Goal: Information Seeking & Learning: Learn about a topic

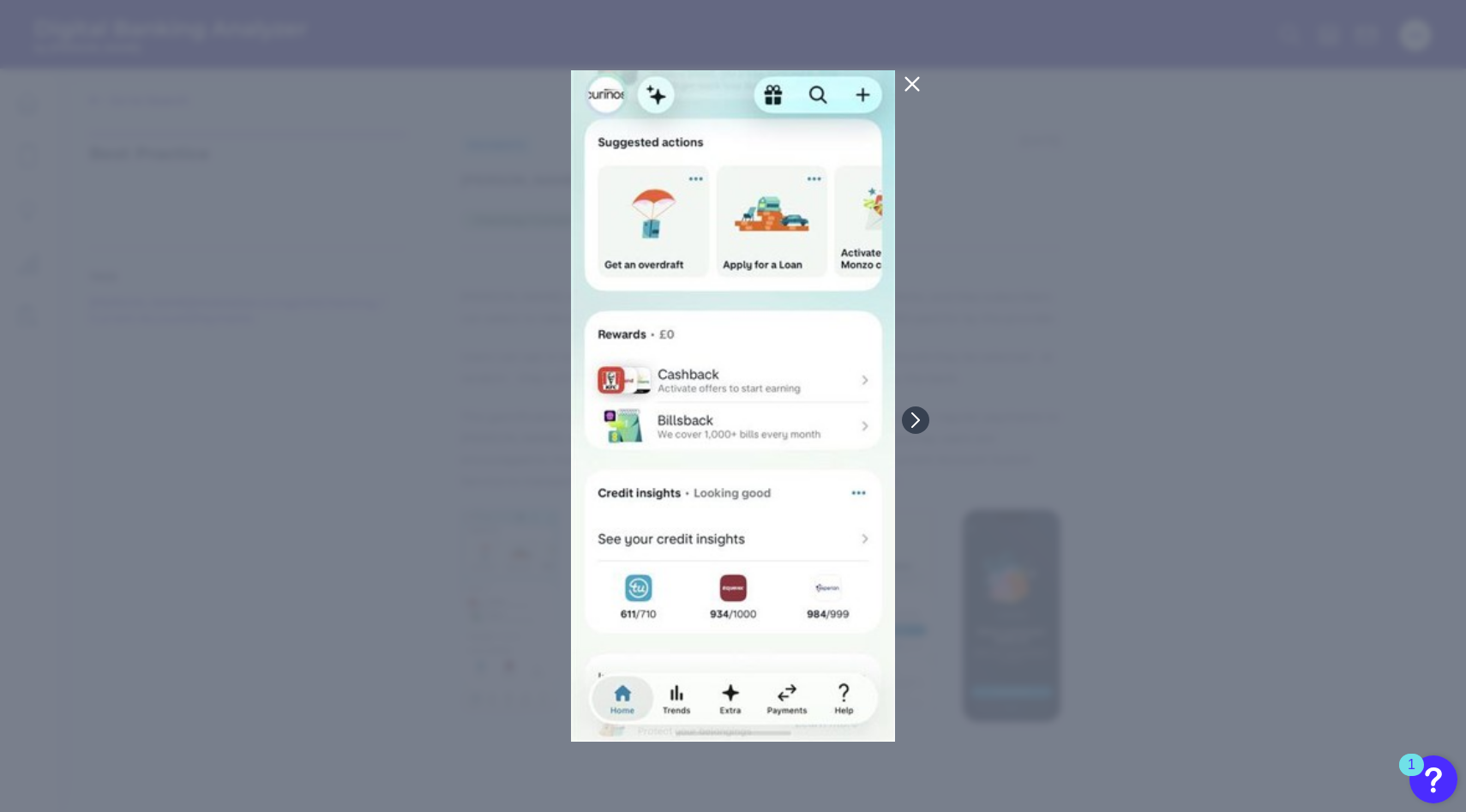
click at [1074, 228] on div at bounding box center [733, 406] width 1466 height 812
click at [907, 84] on icon at bounding box center [912, 84] width 20 height 20
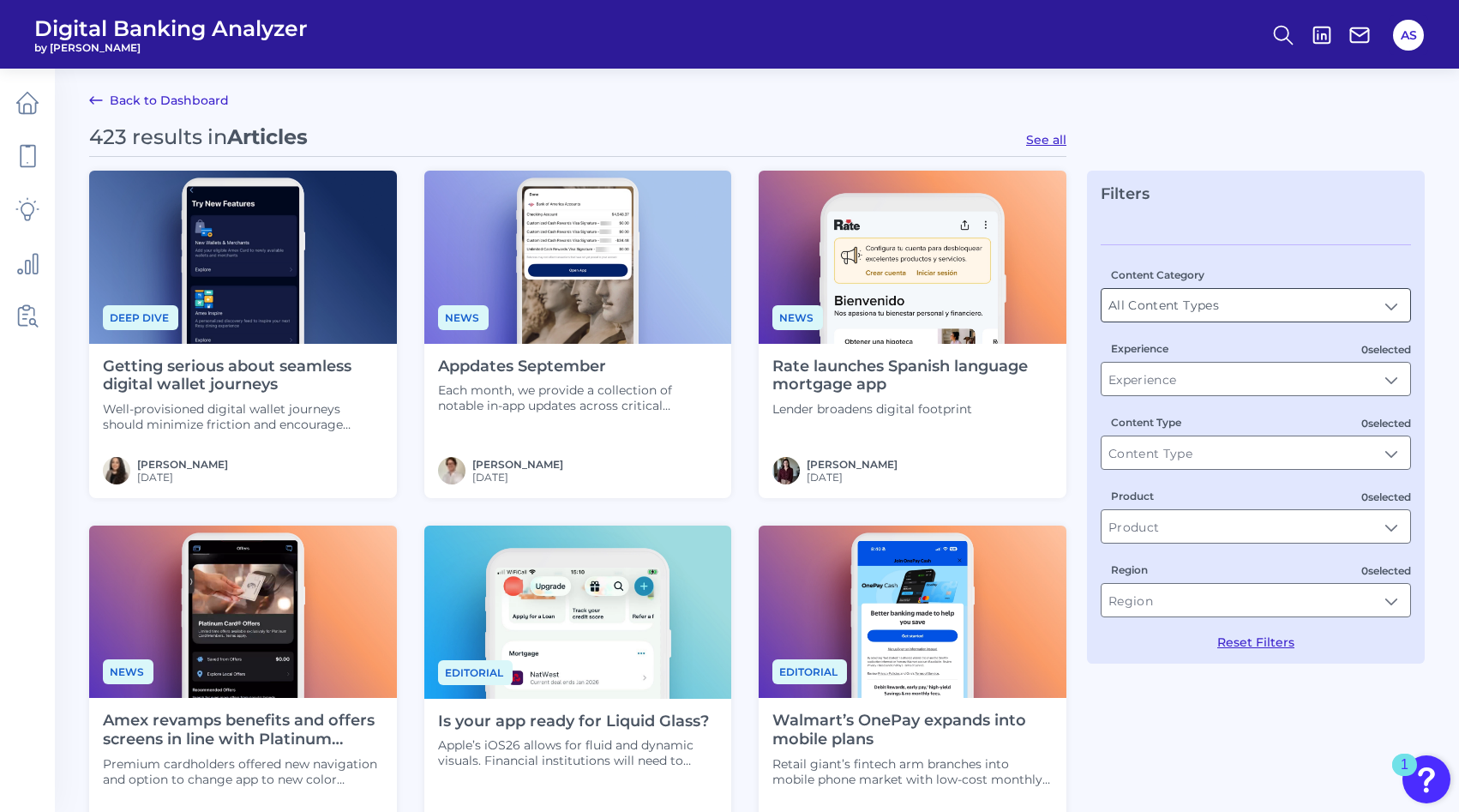
click at [1226, 309] on input "All Content Types" at bounding box center [1256, 304] width 309 height 33
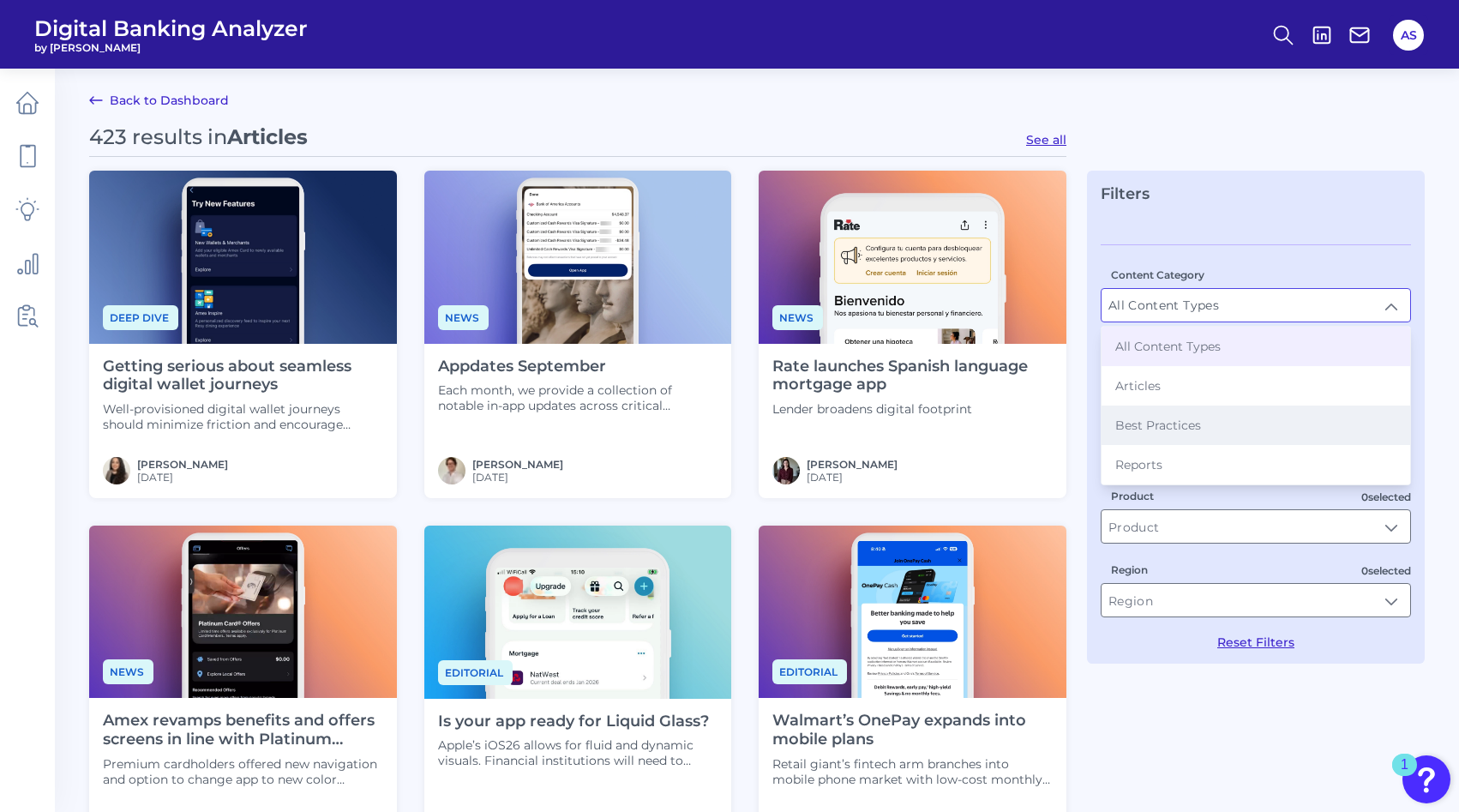
click at [1169, 422] on span "Best Practices" at bounding box center [1157, 425] width 85 height 16
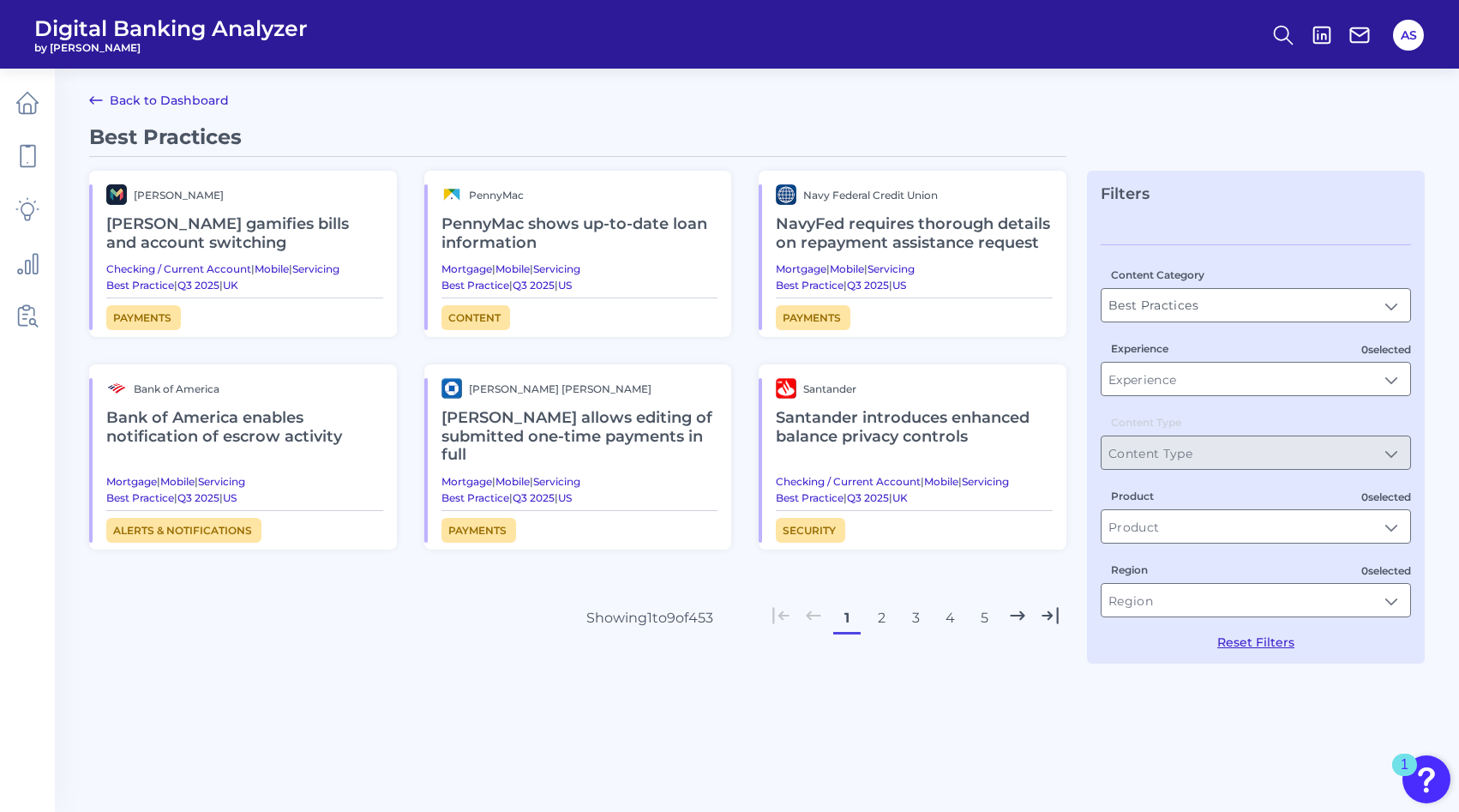
type input "Best Practices"
click at [1179, 380] on input "Experience" at bounding box center [1263, 378] width 309 height 33
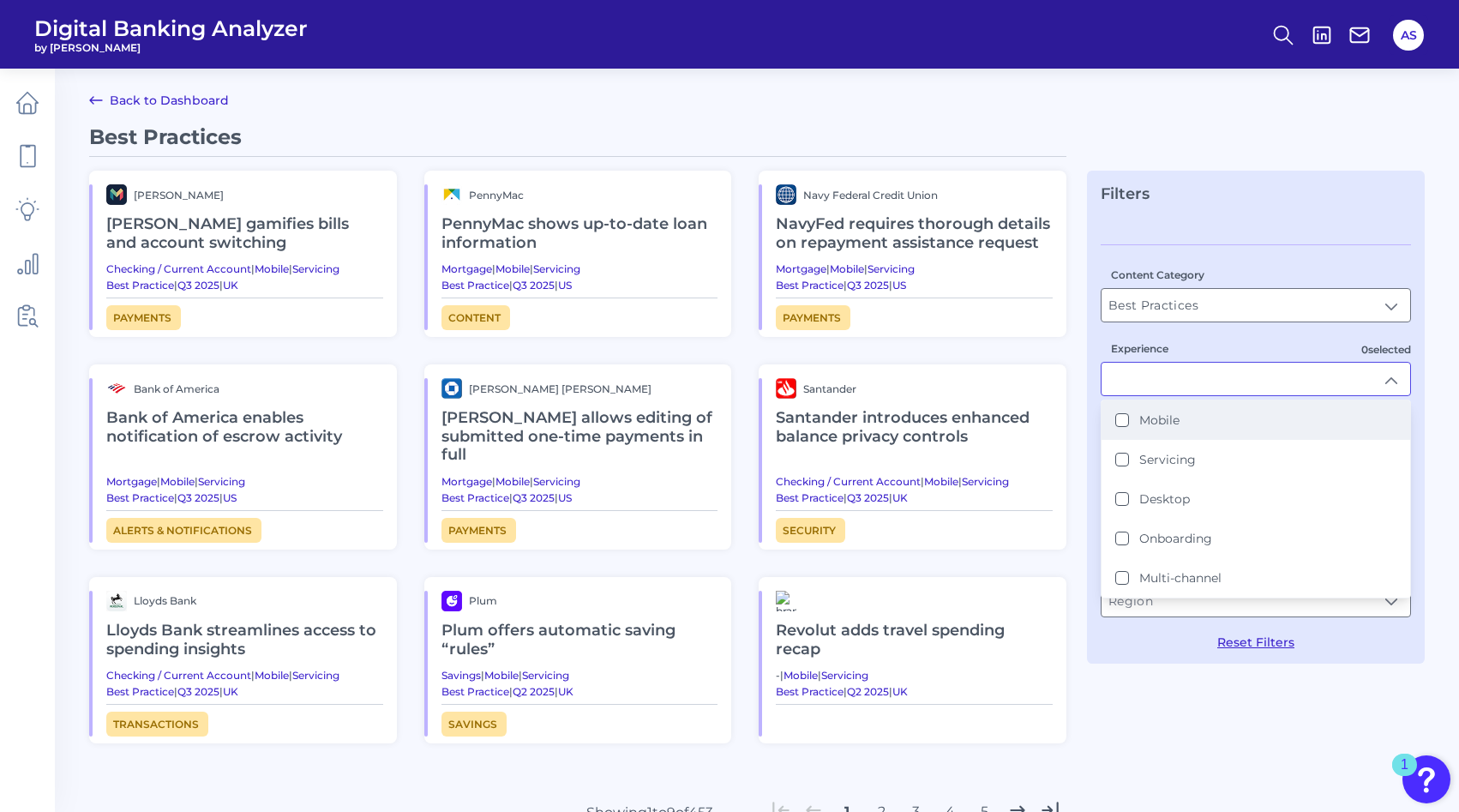
click at [1141, 420] on label "Mobile" at bounding box center [1160, 421] width 40 height 16
type input "Mobile"
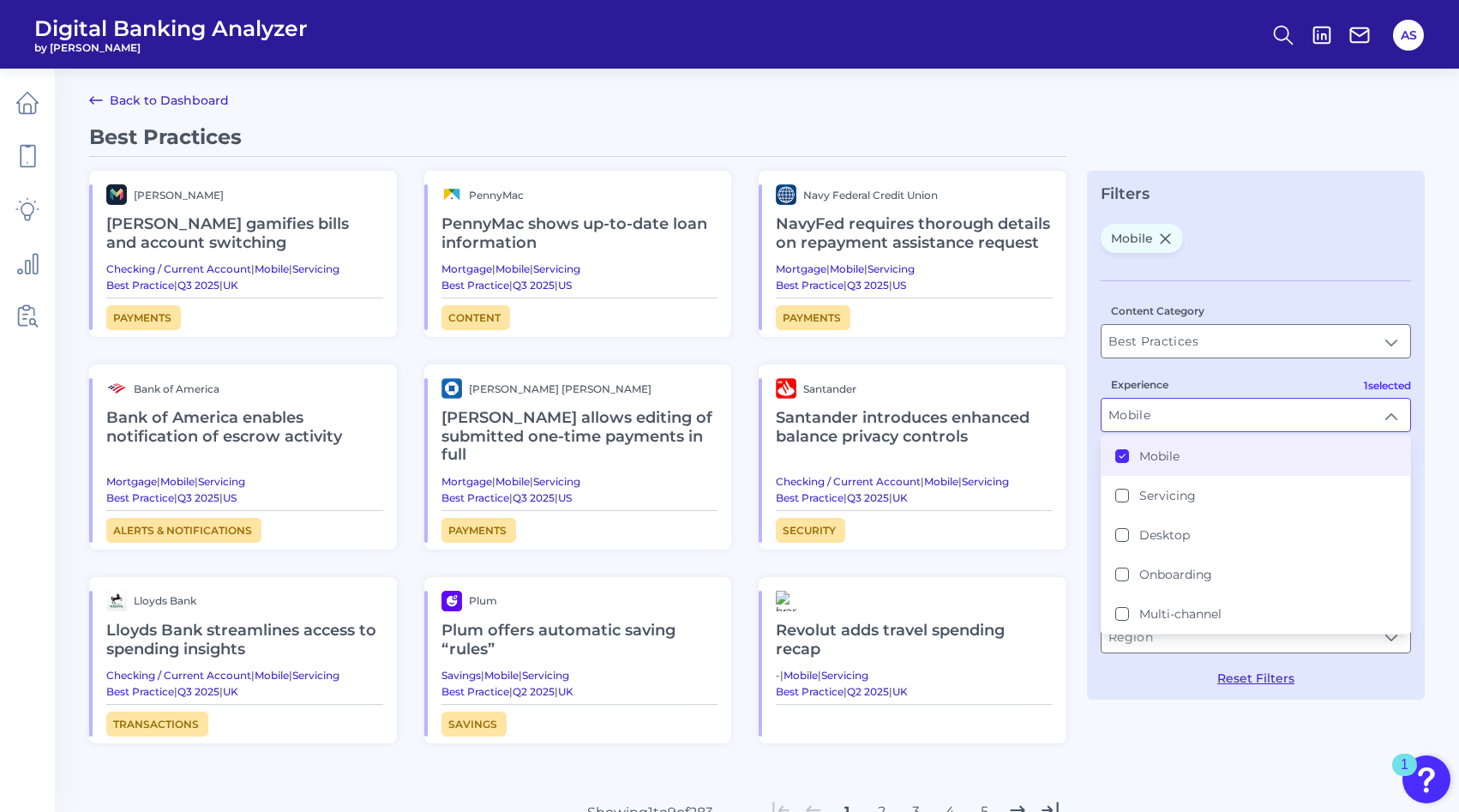
click at [1174, 383] on div "Experience Mobile Mobile Mobile Servicing Desktop Onboarding Multi-channel" at bounding box center [1256, 404] width 311 height 56
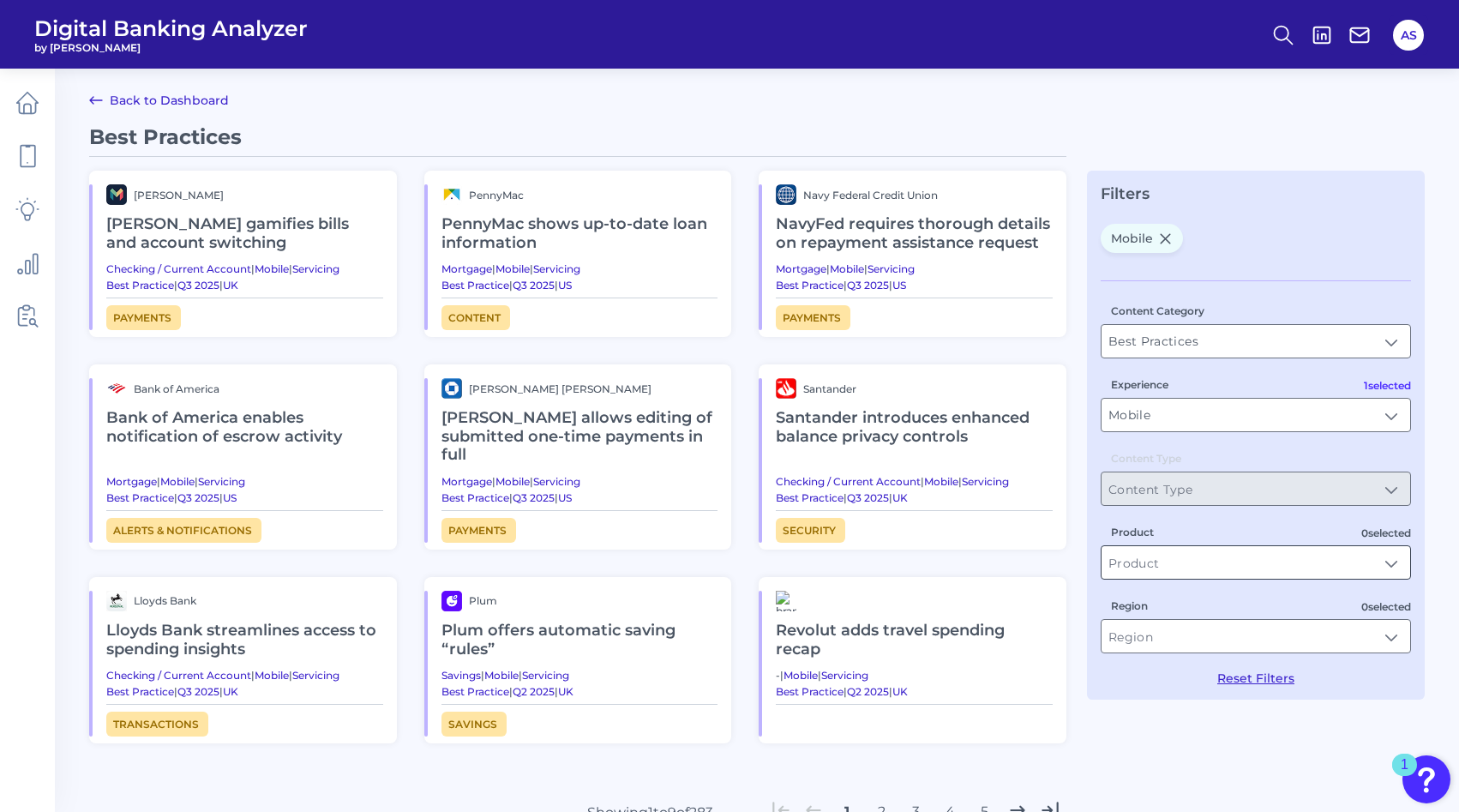
click at [1145, 562] on input "Product" at bounding box center [1256, 562] width 309 height 33
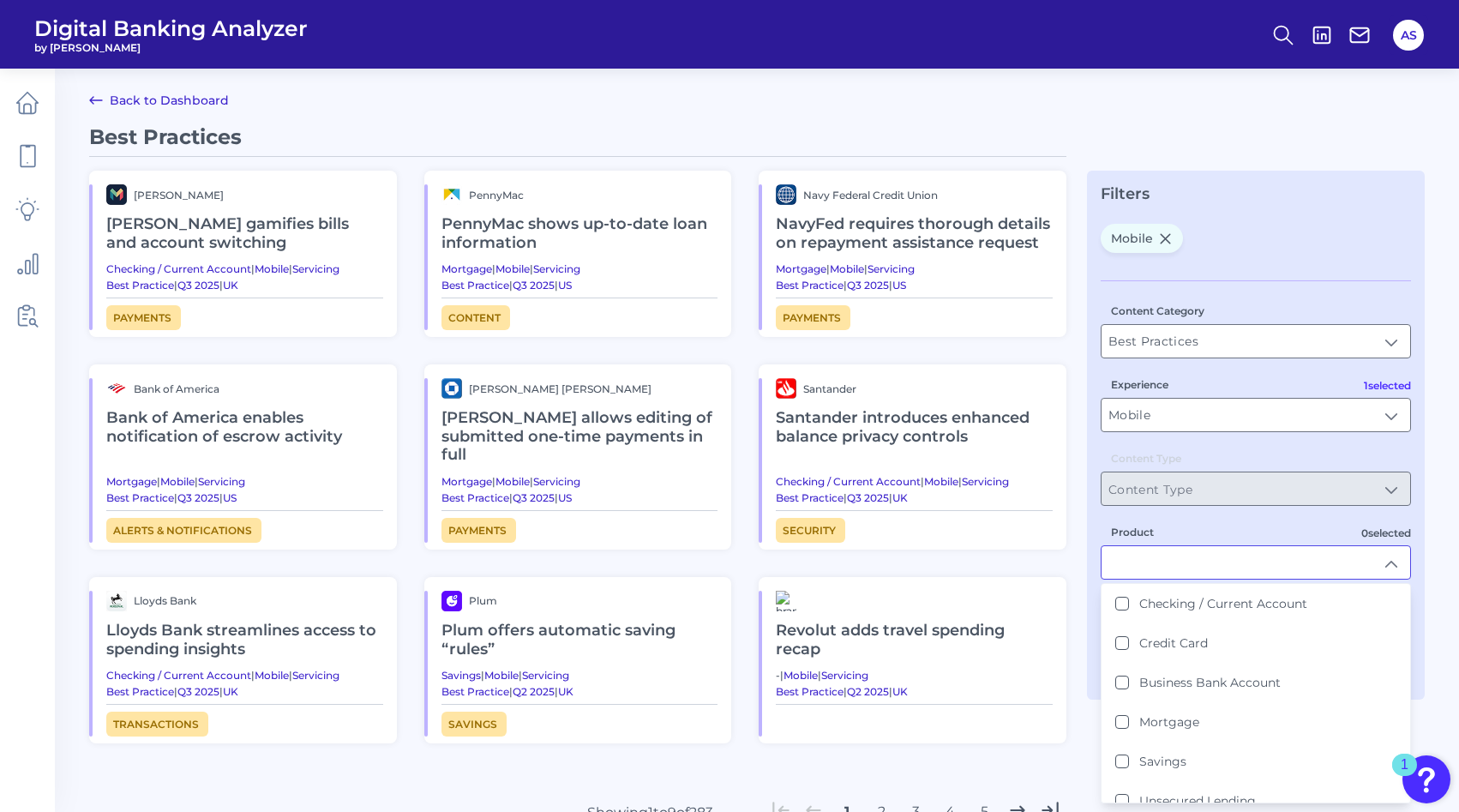
click at [1162, 535] on div "Product Checking / Current Account Credit Card Business Bank Account Mortgage S…" at bounding box center [1256, 551] width 311 height 56
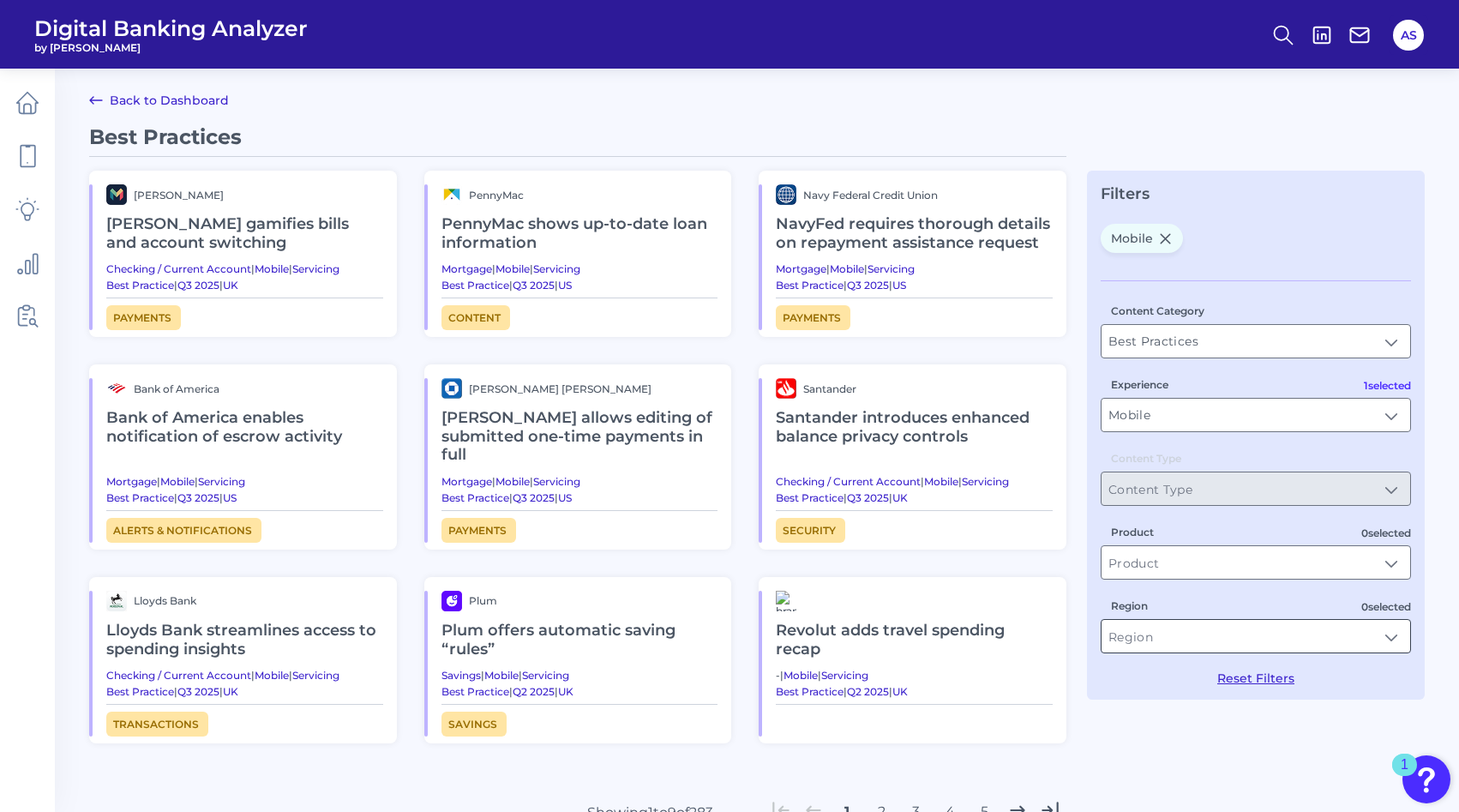
click at [1155, 641] on input "Region" at bounding box center [1256, 635] width 309 height 33
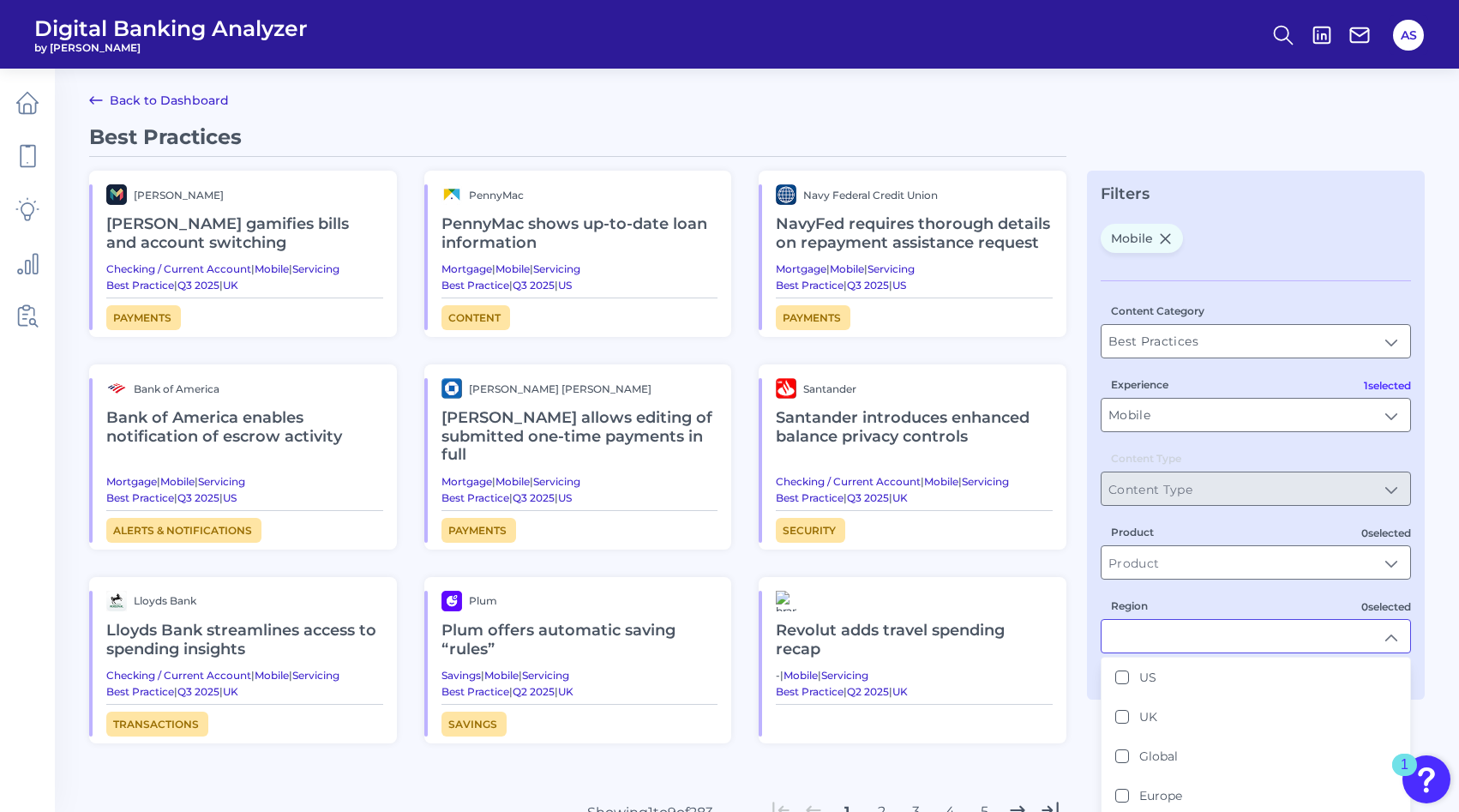
click at [1148, 537] on label "Product" at bounding box center [1133, 531] width 43 height 13
click at [1148, 546] on input "Product" at bounding box center [1256, 562] width 309 height 33
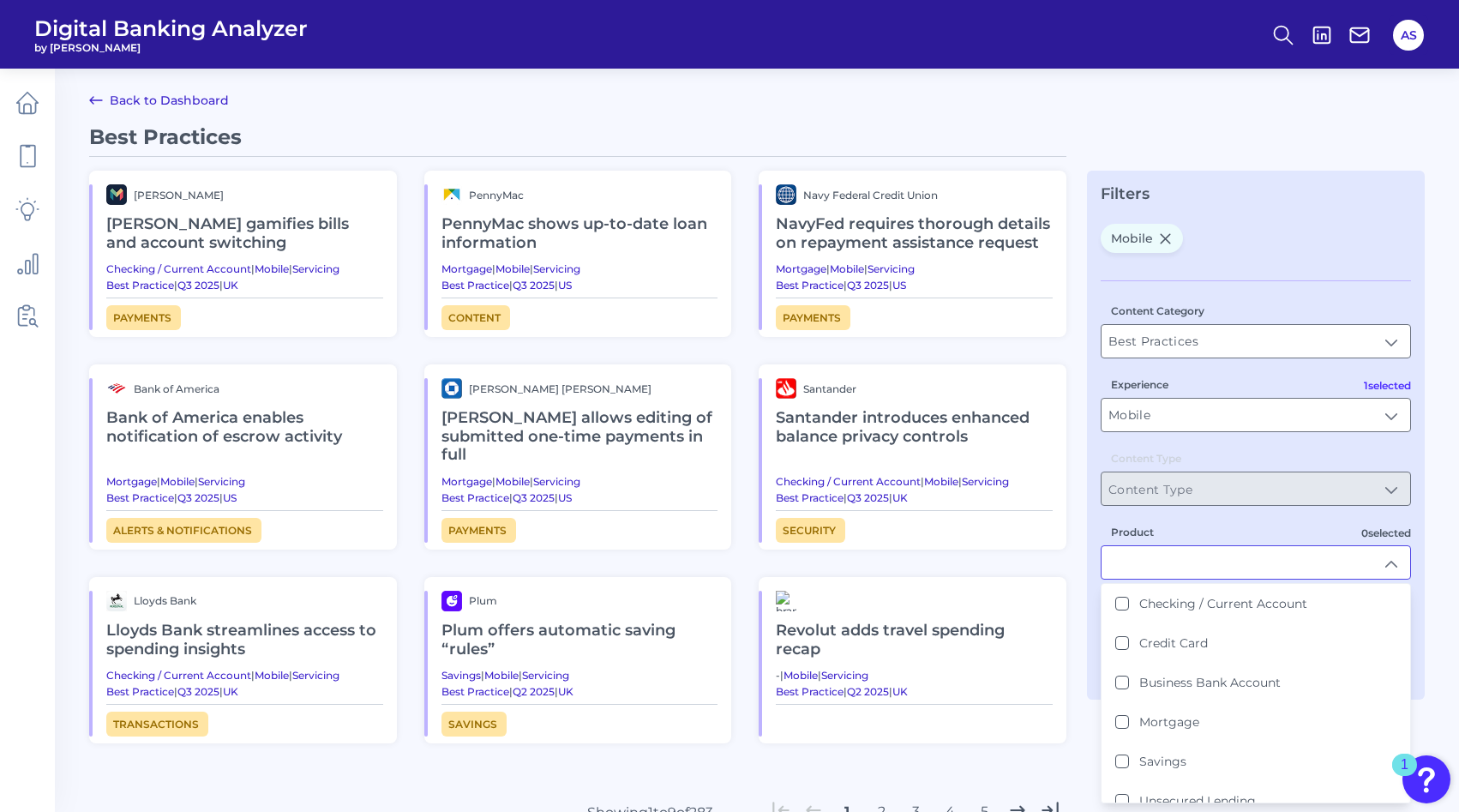
click at [1148, 570] on input "Product" at bounding box center [1256, 562] width 309 height 33
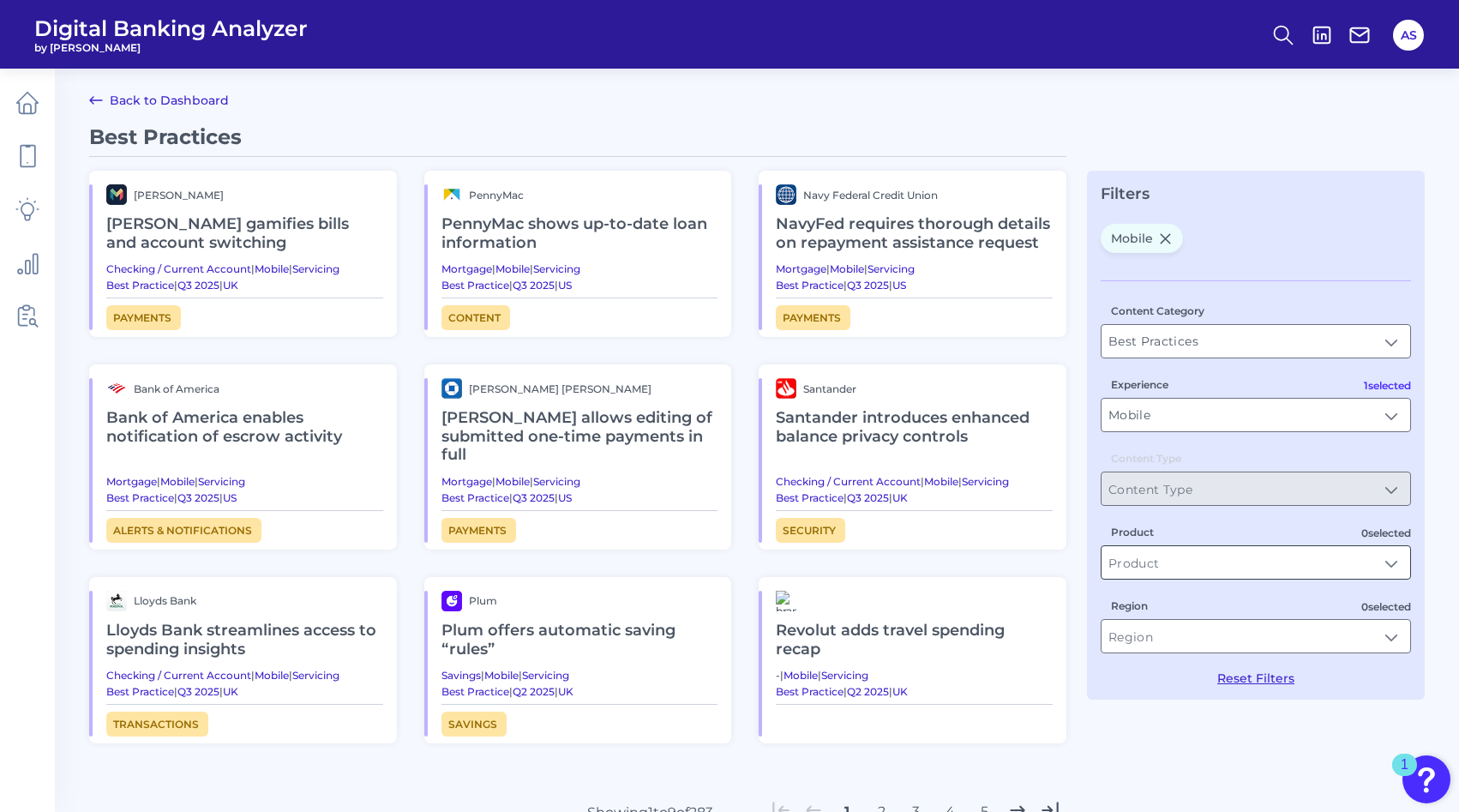
click at [1148, 570] on input "Product" at bounding box center [1256, 562] width 309 height 33
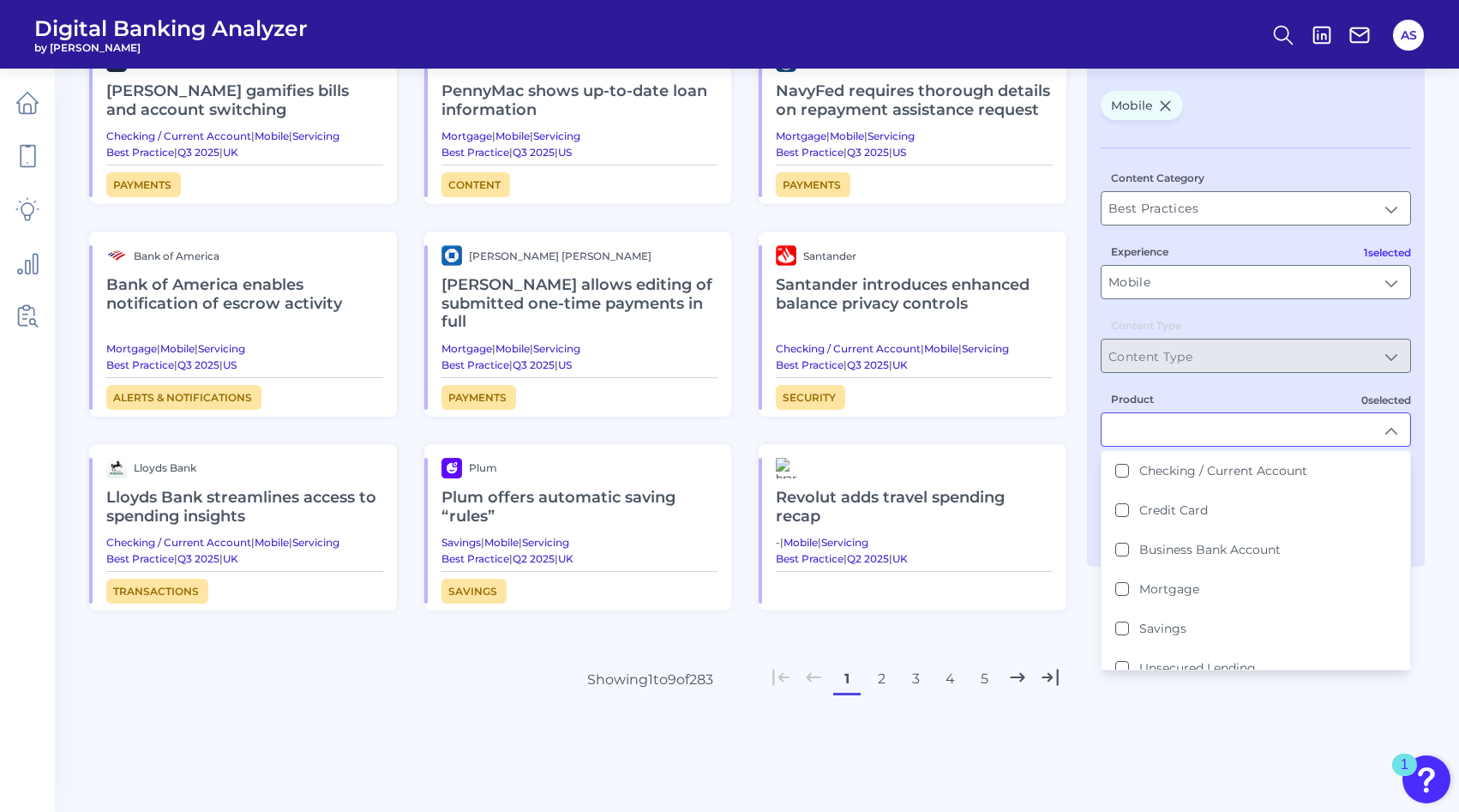
scroll to position [282, 0]
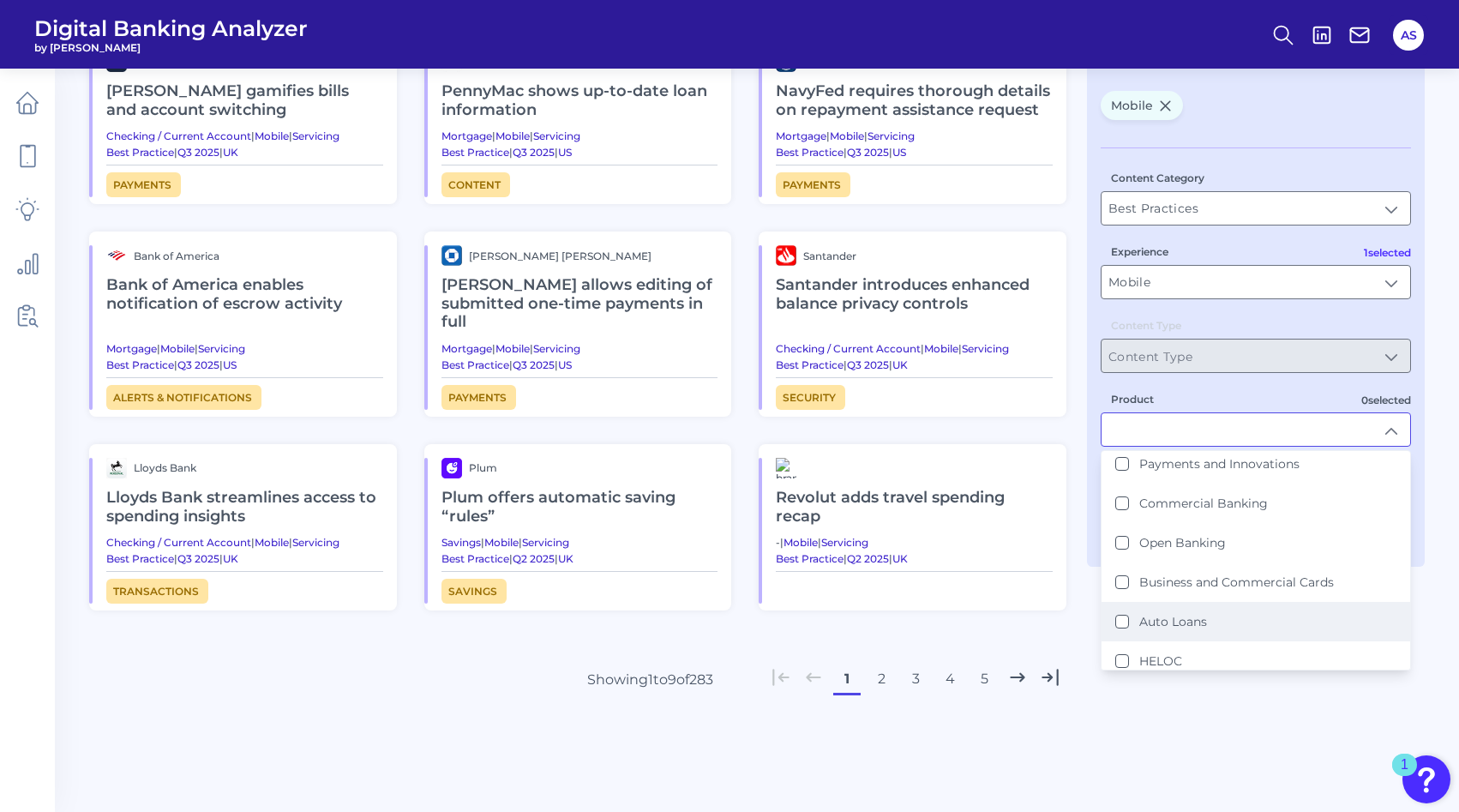
click at [1150, 614] on label "Auto Loans" at bounding box center [1173, 622] width 68 height 16
type input "Auto Loans"
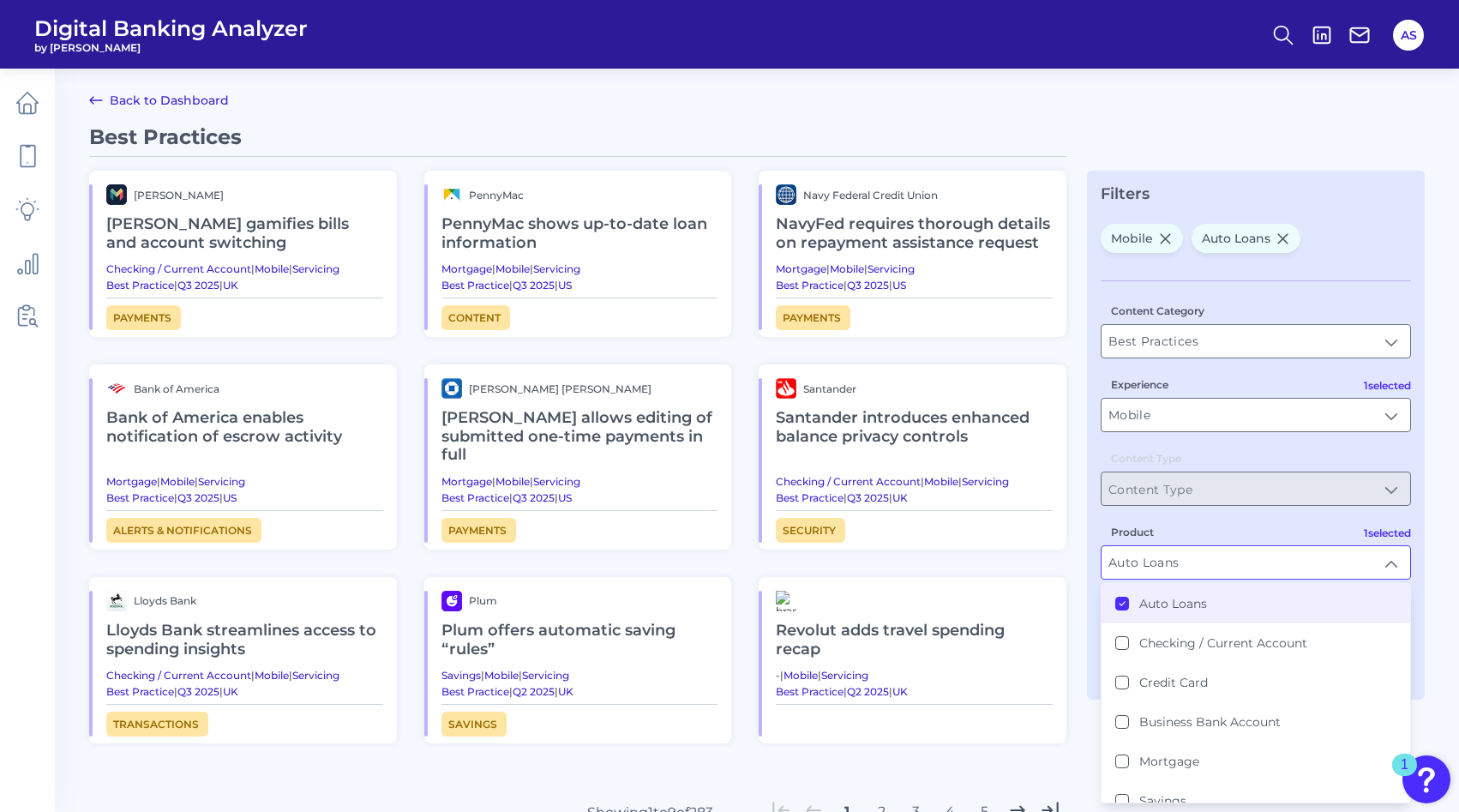
scroll to position [0, 0]
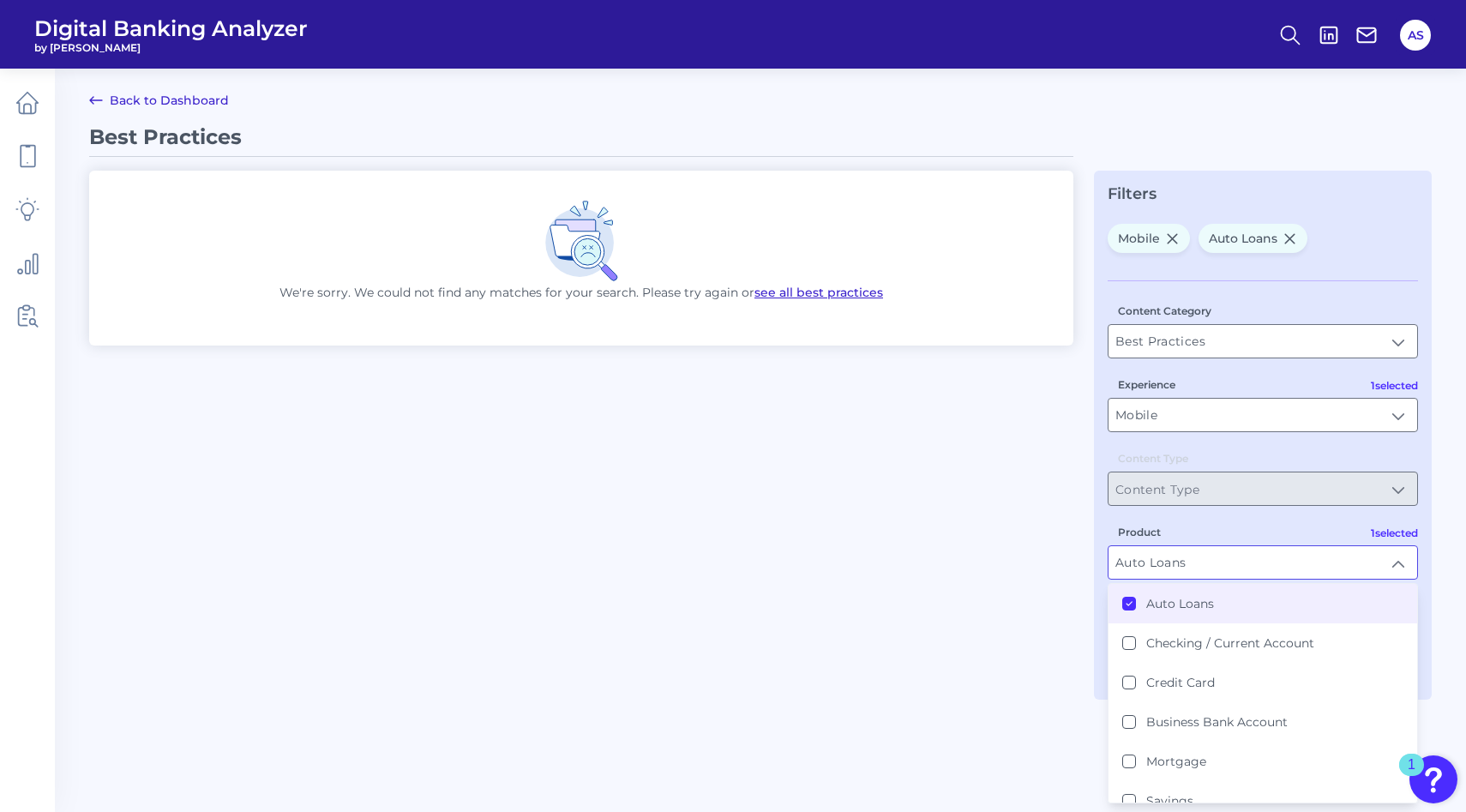
click at [1150, 611] on label "Auto Loans" at bounding box center [1180, 604] width 68 height 16
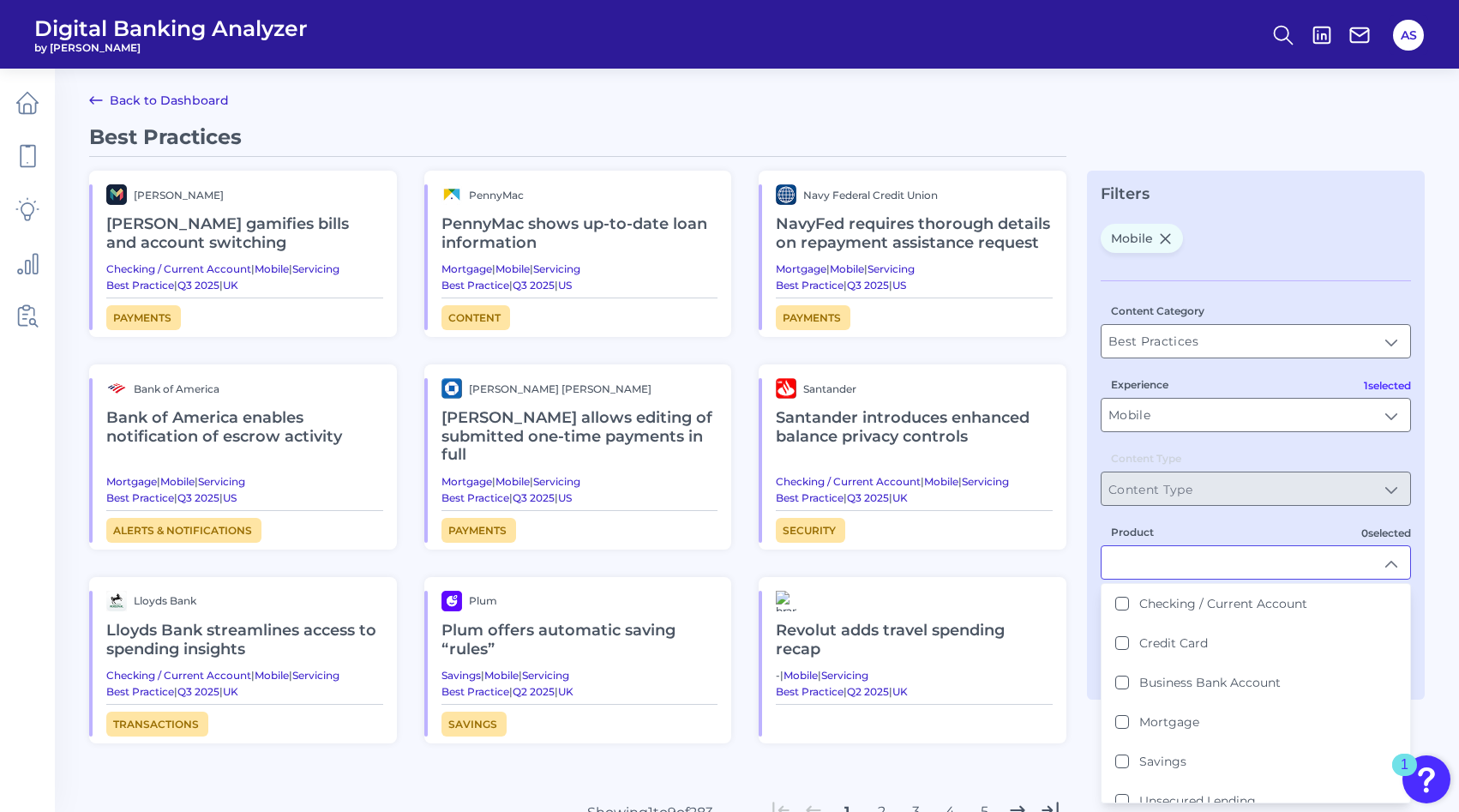
click at [1137, 528] on label "Product" at bounding box center [1133, 531] width 43 height 13
click at [1137, 546] on input "Product" at bounding box center [1256, 562] width 309 height 33
click at [1077, 549] on div "Best Practices Monzo Monzo gamifies bills and account switching Checking / Curr…" at bounding box center [757, 536] width 1336 height 824
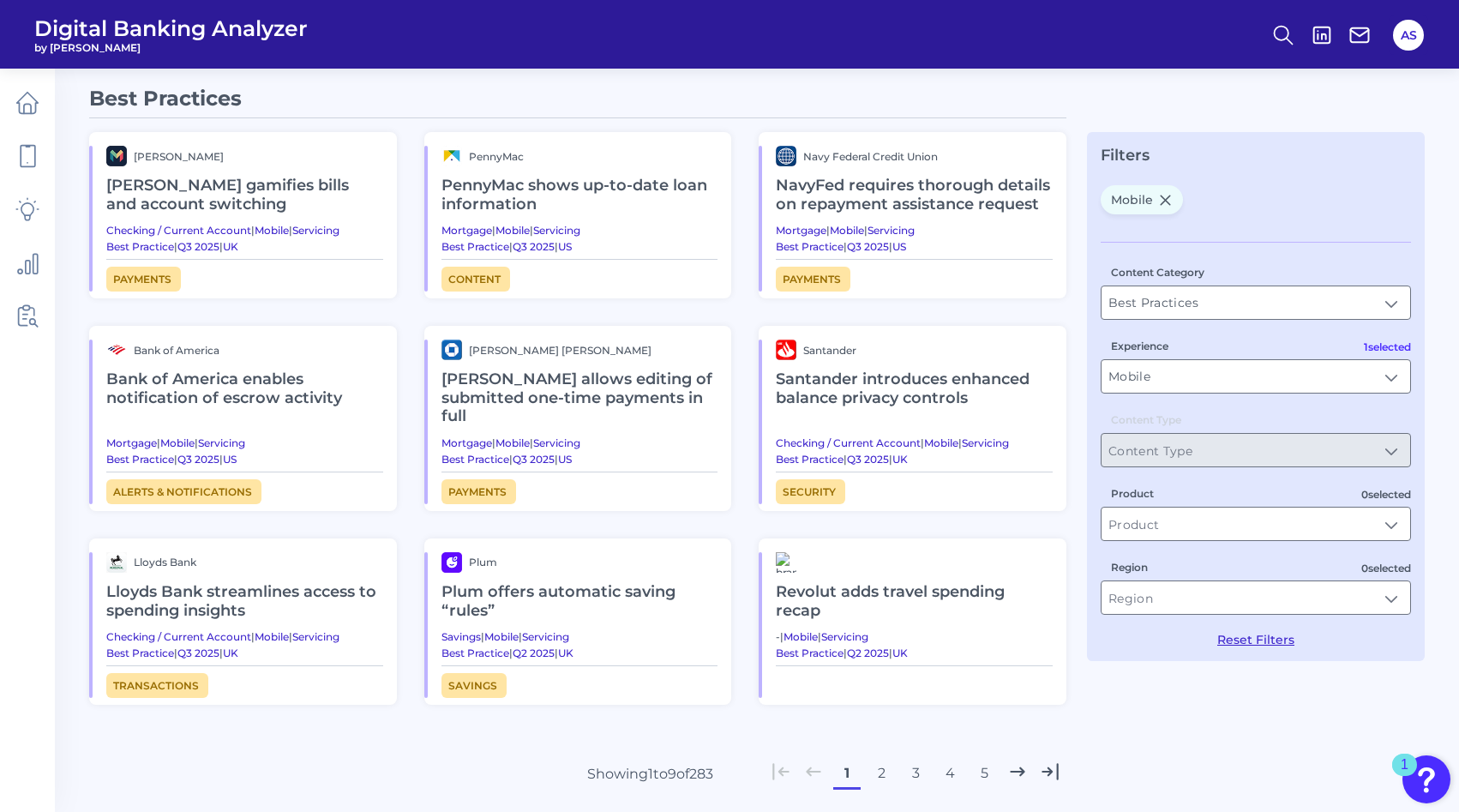
scroll to position [36, 0]
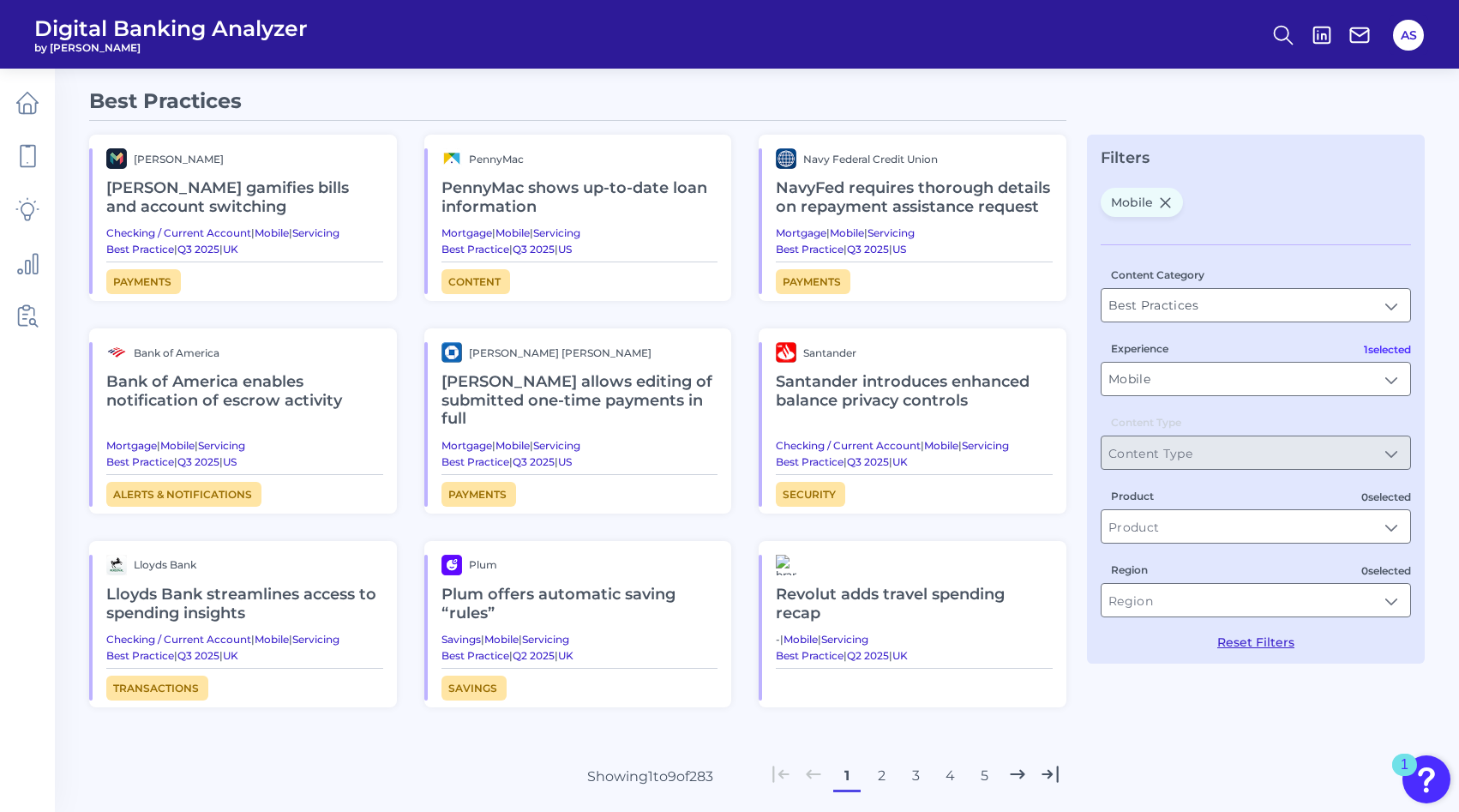
click at [874, 762] on button "2" at bounding box center [881, 775] width 27 height 27
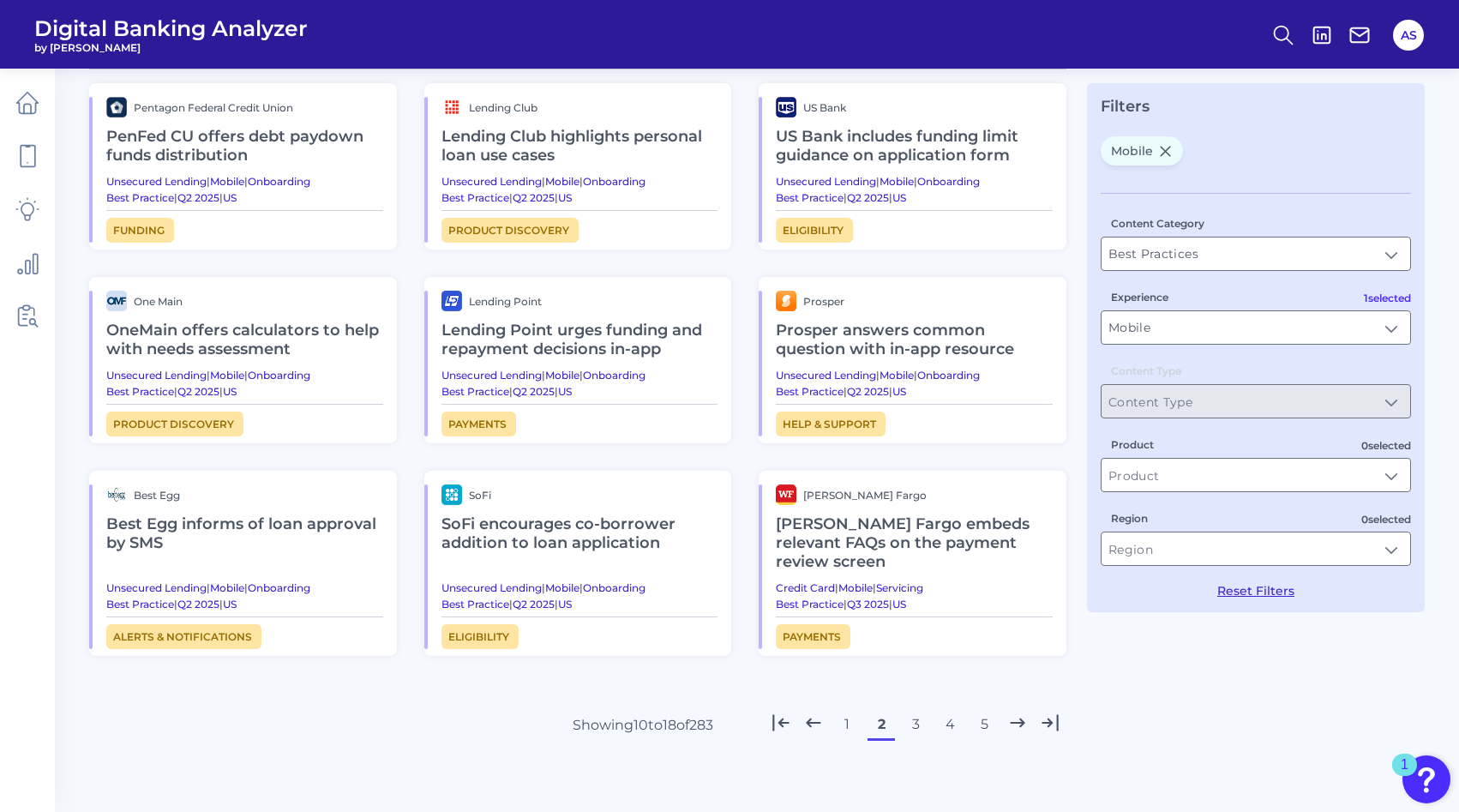
scroll to position [92, 0]
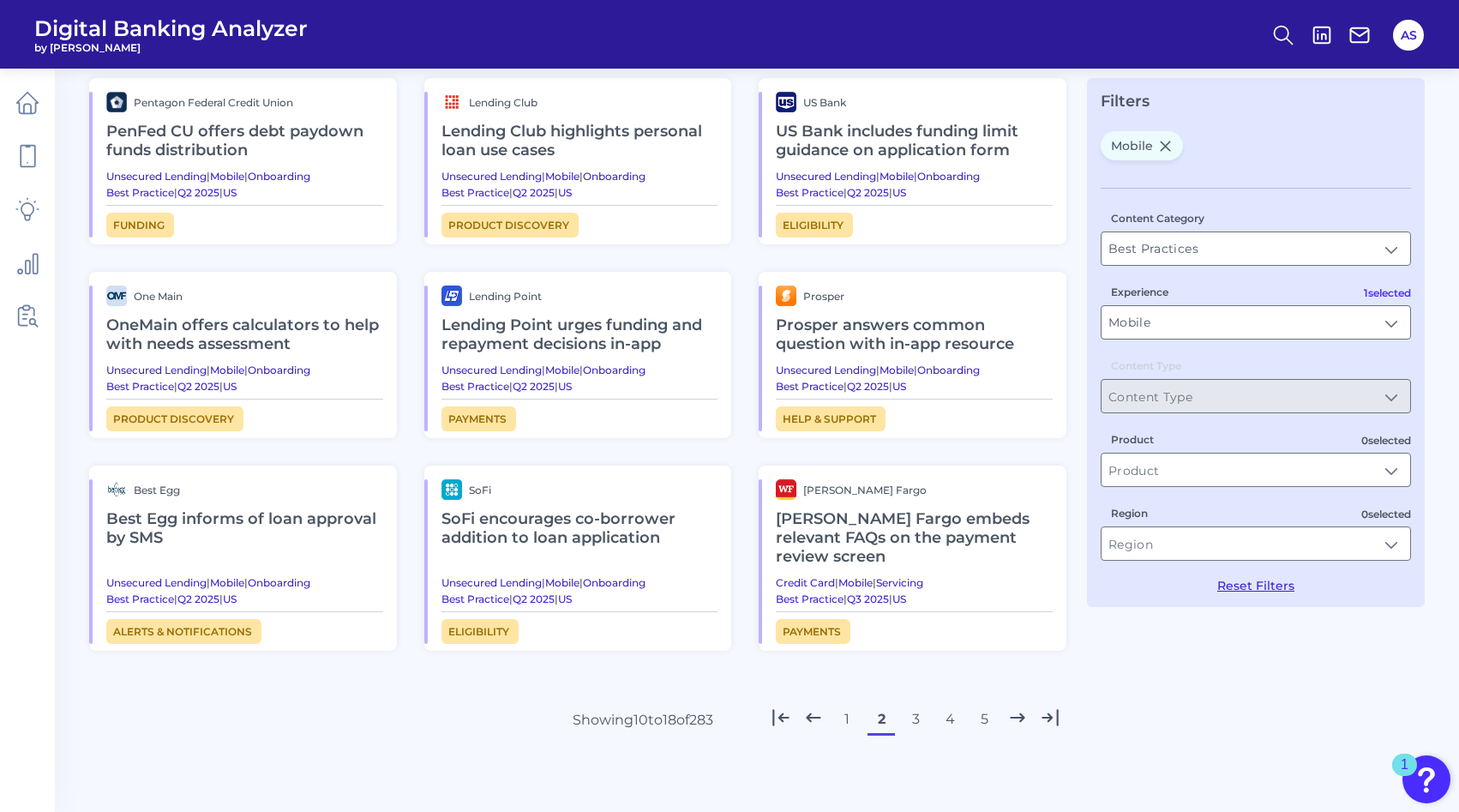
click at [920, 726] on button "3" at bounding box center [915, 719] width 27 height 27
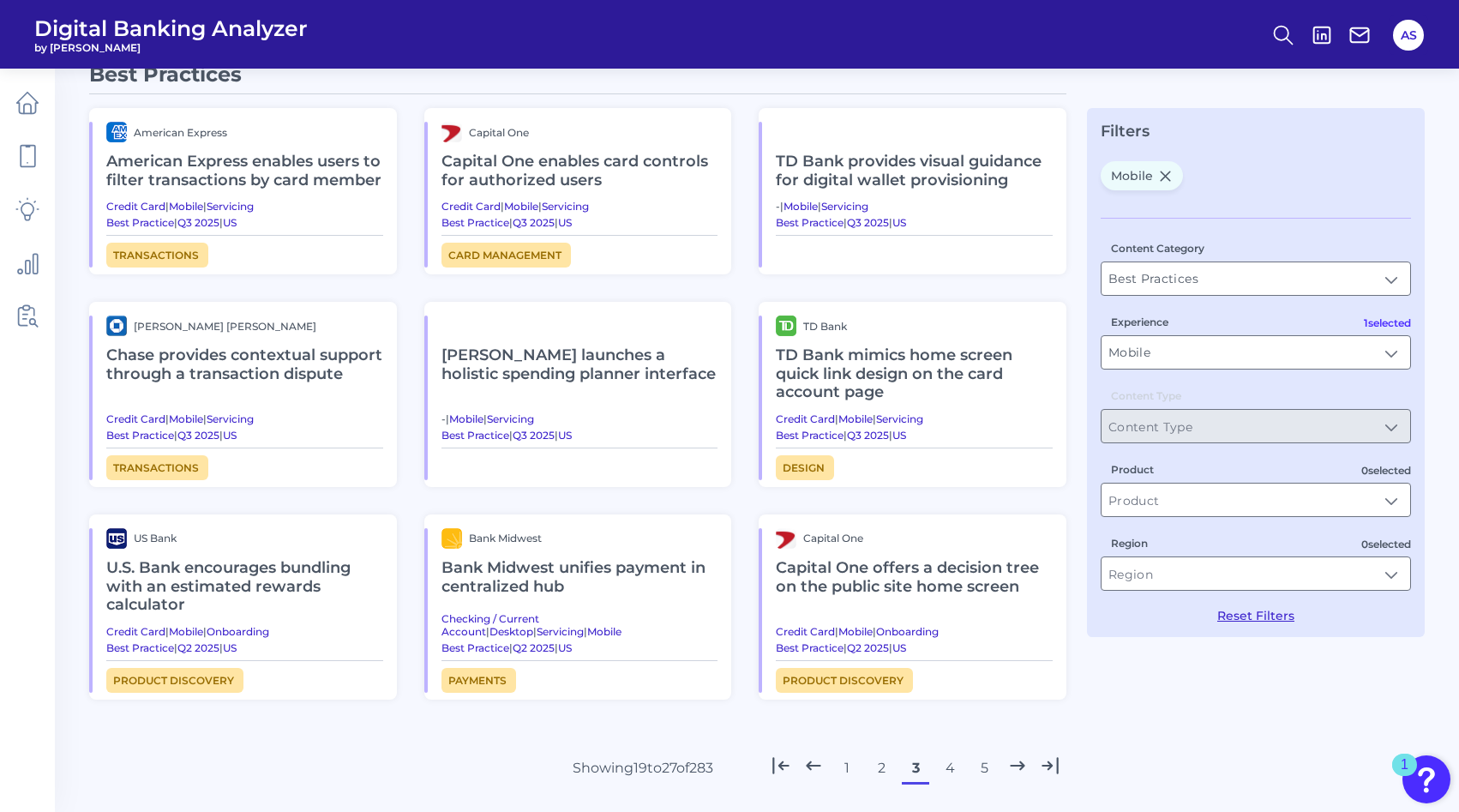
scroll to position [62, 0]
